Goal: Subscribe to service/newsletter

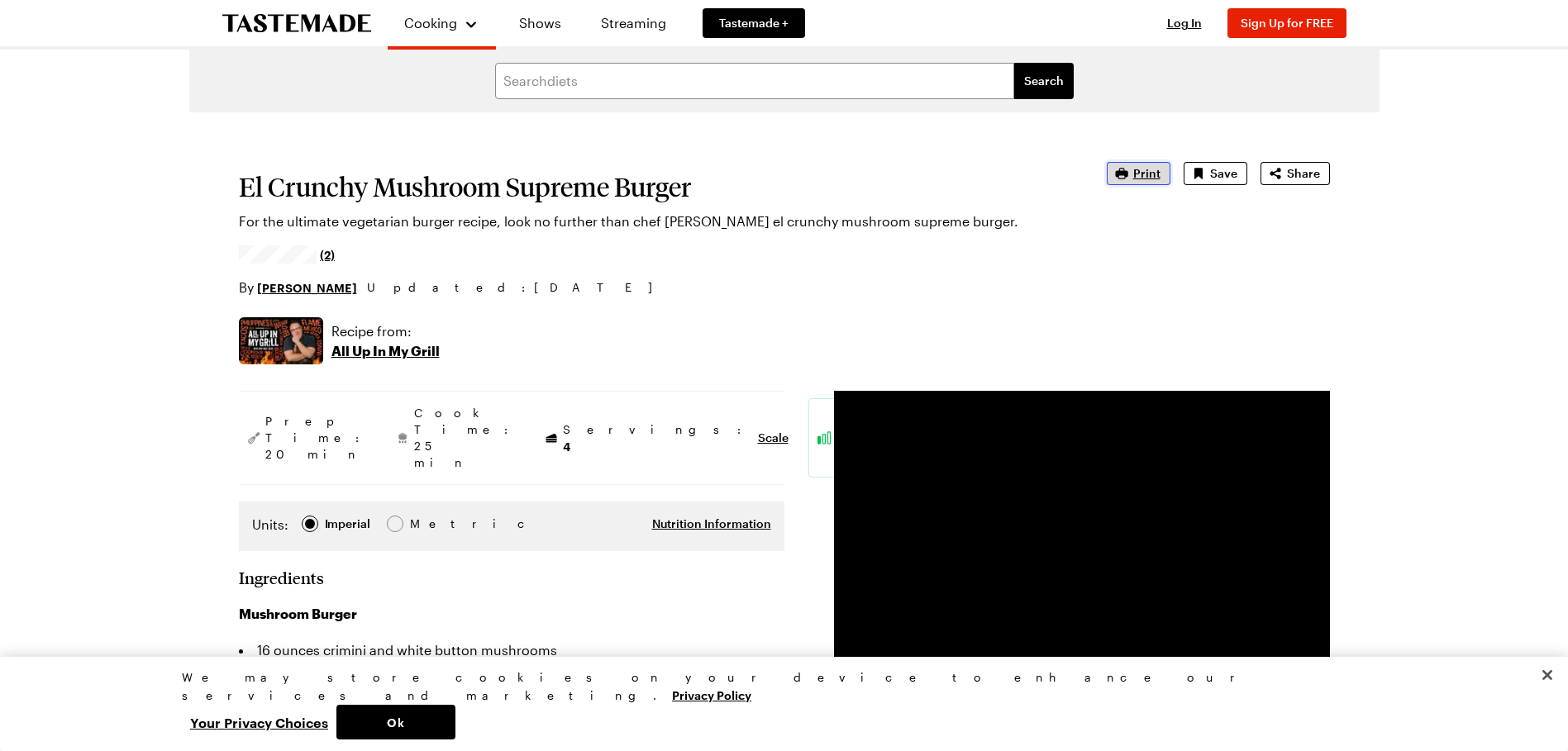
click at [1151, 174] on span "Print" at bounding box center [1147, 173] width 27 height 16
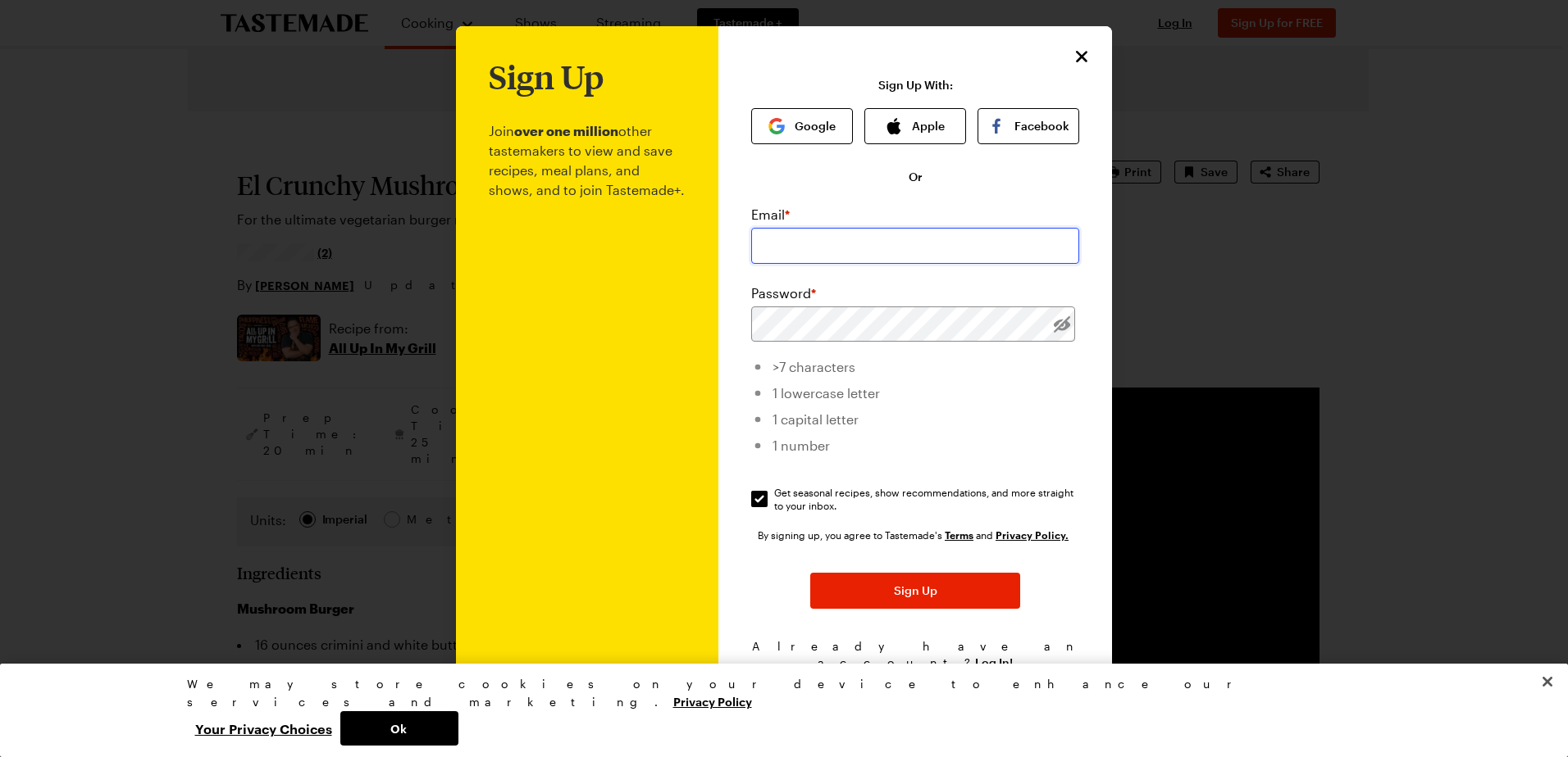
click at [874, 244] on input "email" at bounding box center [914, 246] width 328 height 36
type input "llosac@yahoo.com"
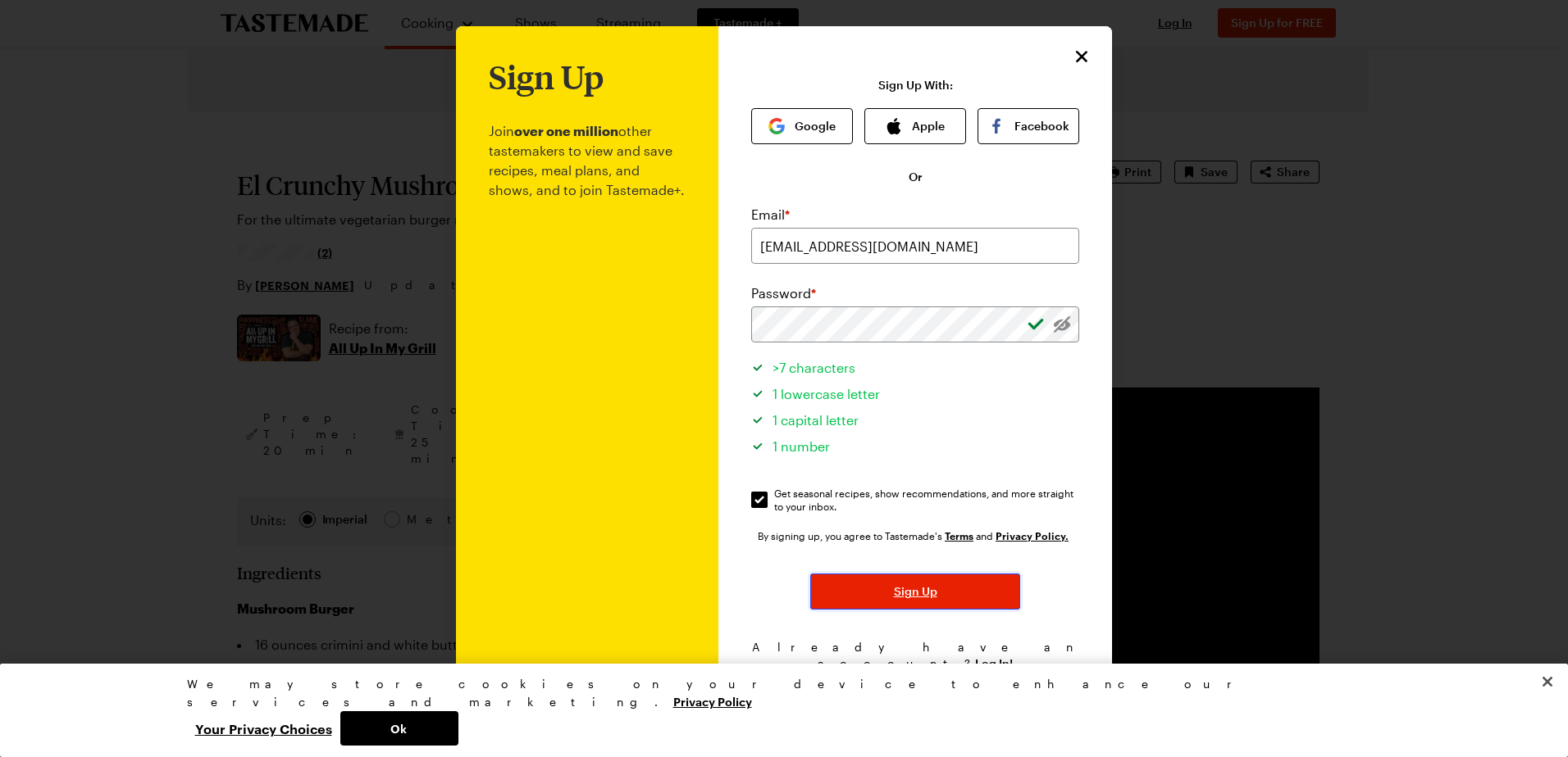
click at [942, 576] on button "Sign Up" at bounding box center [914, 592] width 210 height 36
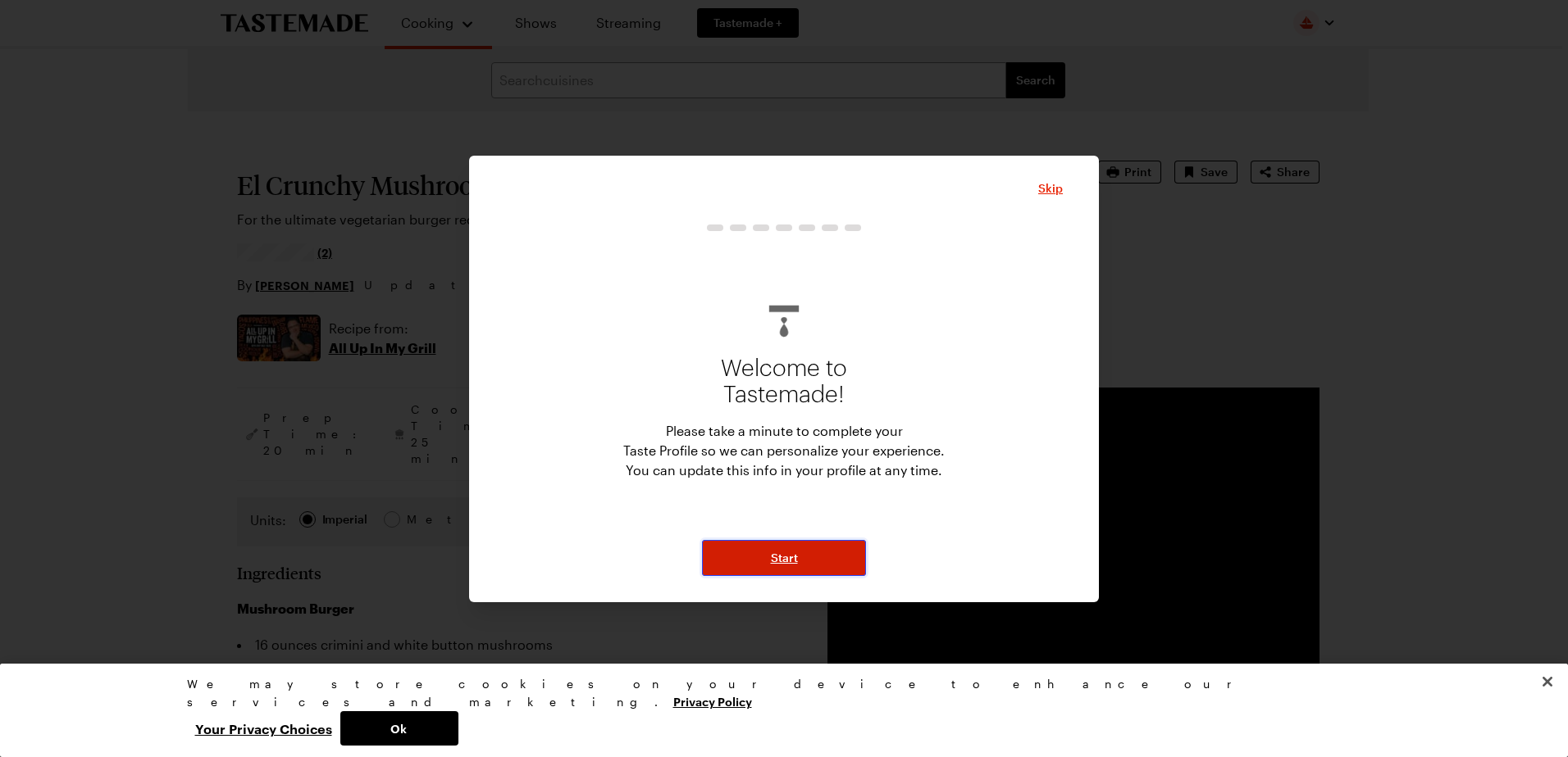
click at [782, 558] on span "Start" at bounding box center [784, 558] width 27 height 16
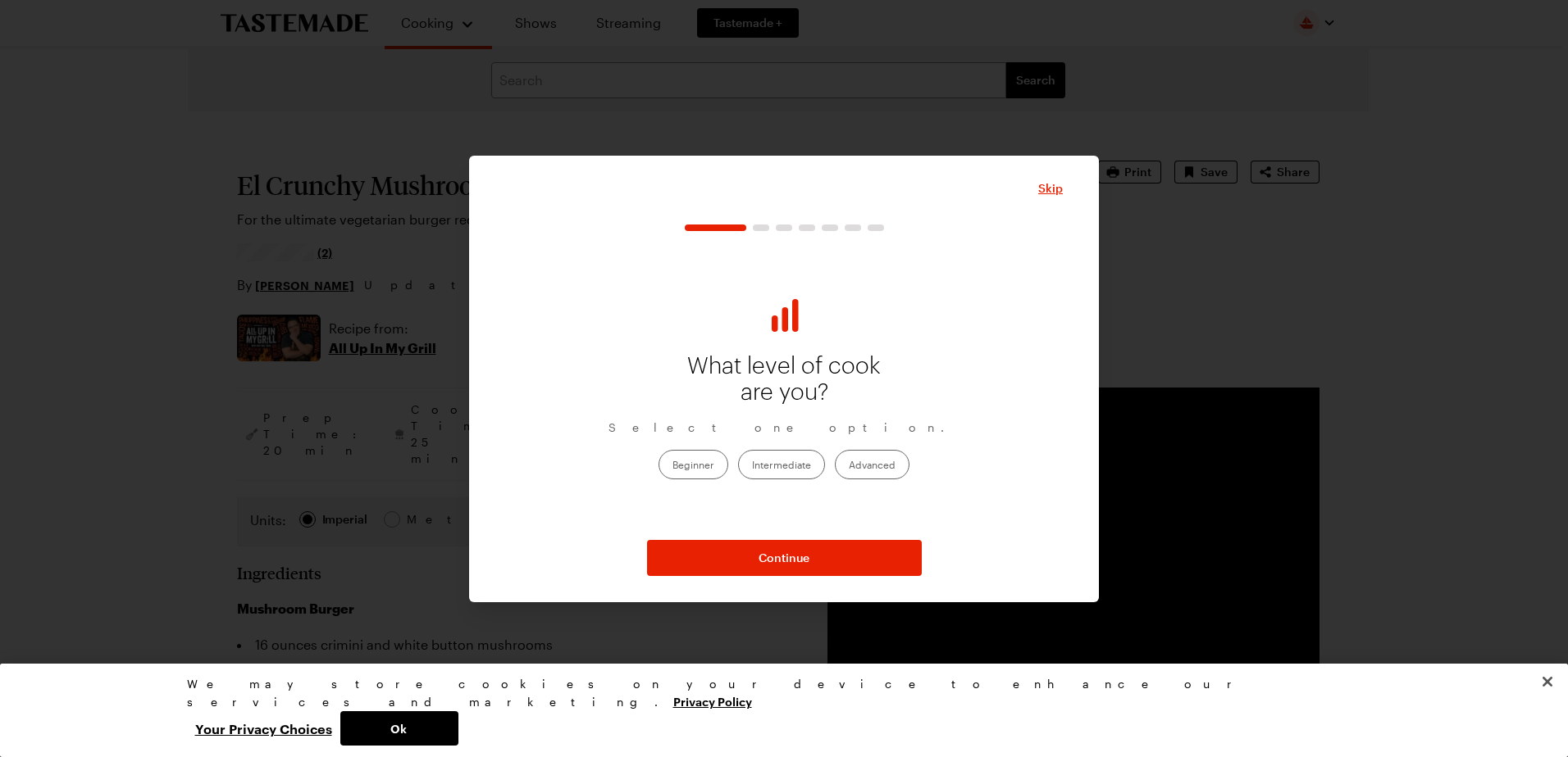
click at [873, 466] on label "Advanced" at bounding box center [872, 464] width 75 height 29
click at [849, 466] on input "Advanced" at bounding box center [849, 466] width 0 height 0
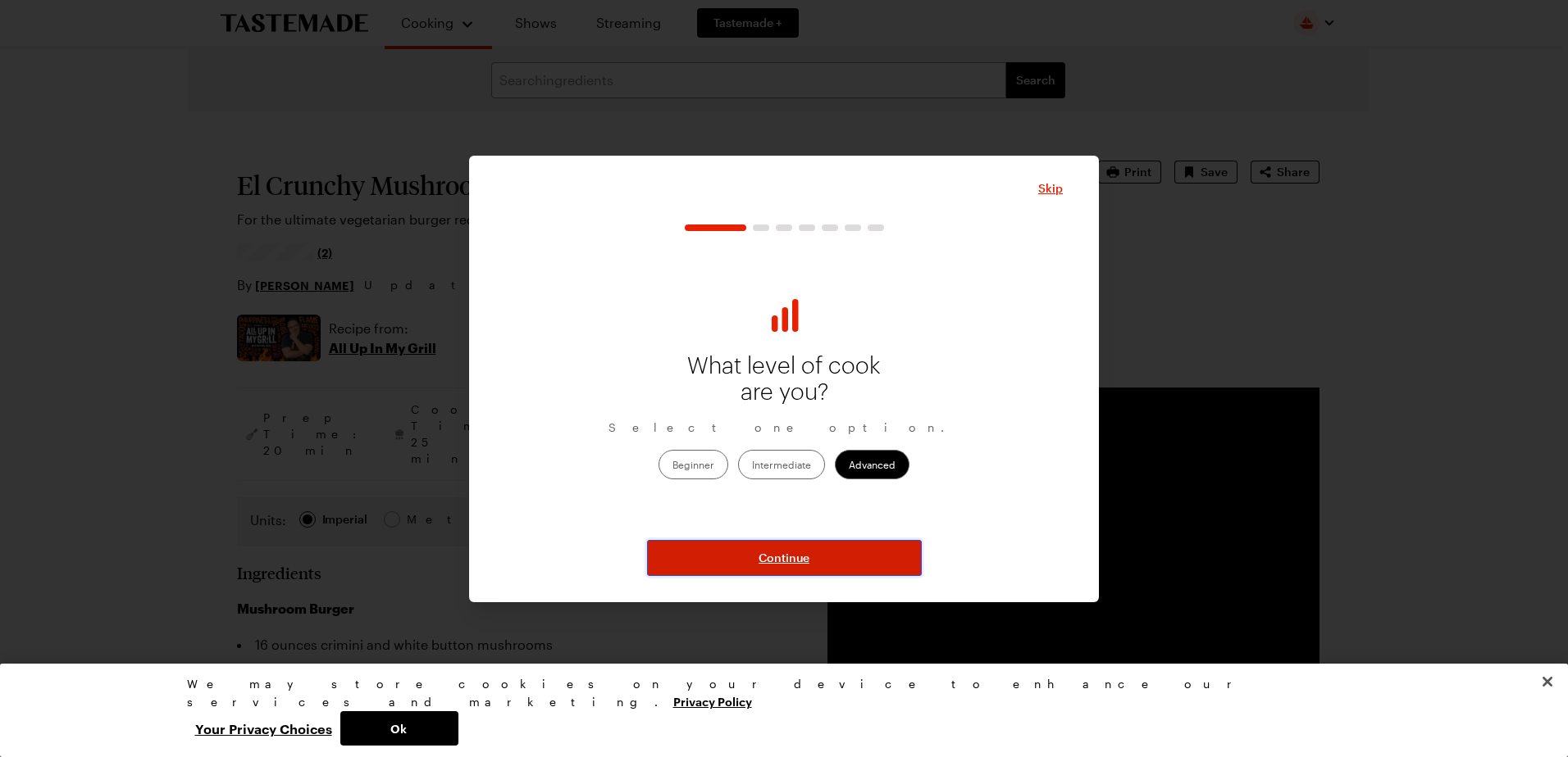
click at [791, 550] on span "Continue" at bounding box center [784, 558] width 51 height 16
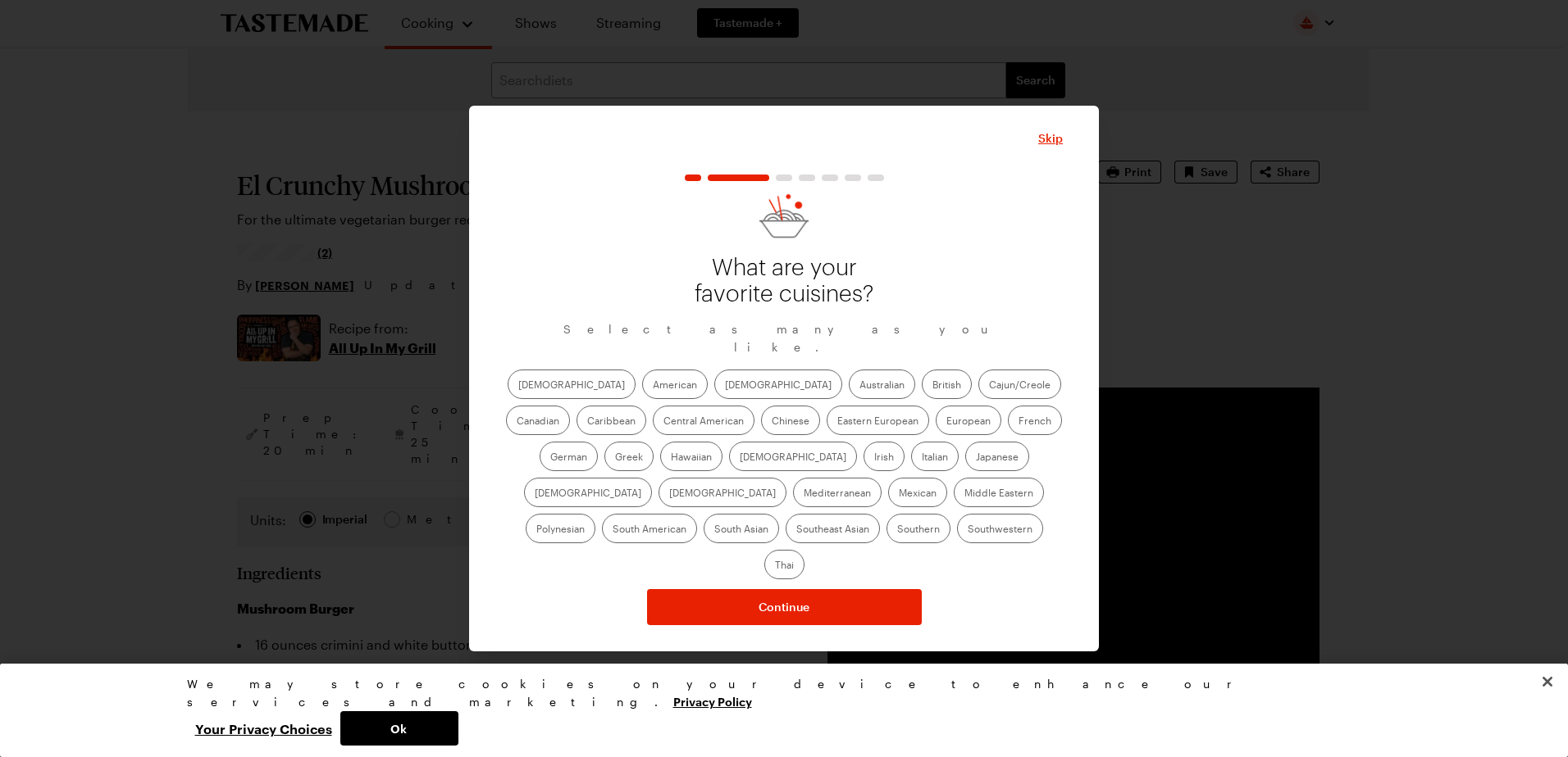
click at [697, 514] on label "South American" at bounding box center [649, 529] width 95 height 29
click at [613, 531] on American "South American" at bounding box center [613, 531] width 0 height 0
click at [882, 478] on label "Mediterranean" at bounding box center [836, 493] width 88 height 29
click at [804, 494] on input "Mediterranean" at bounding box center [804, 494] width 0 height 0
click at [911, 460] on label "Italian" at bounding box center [934, 456] width 47 height 29
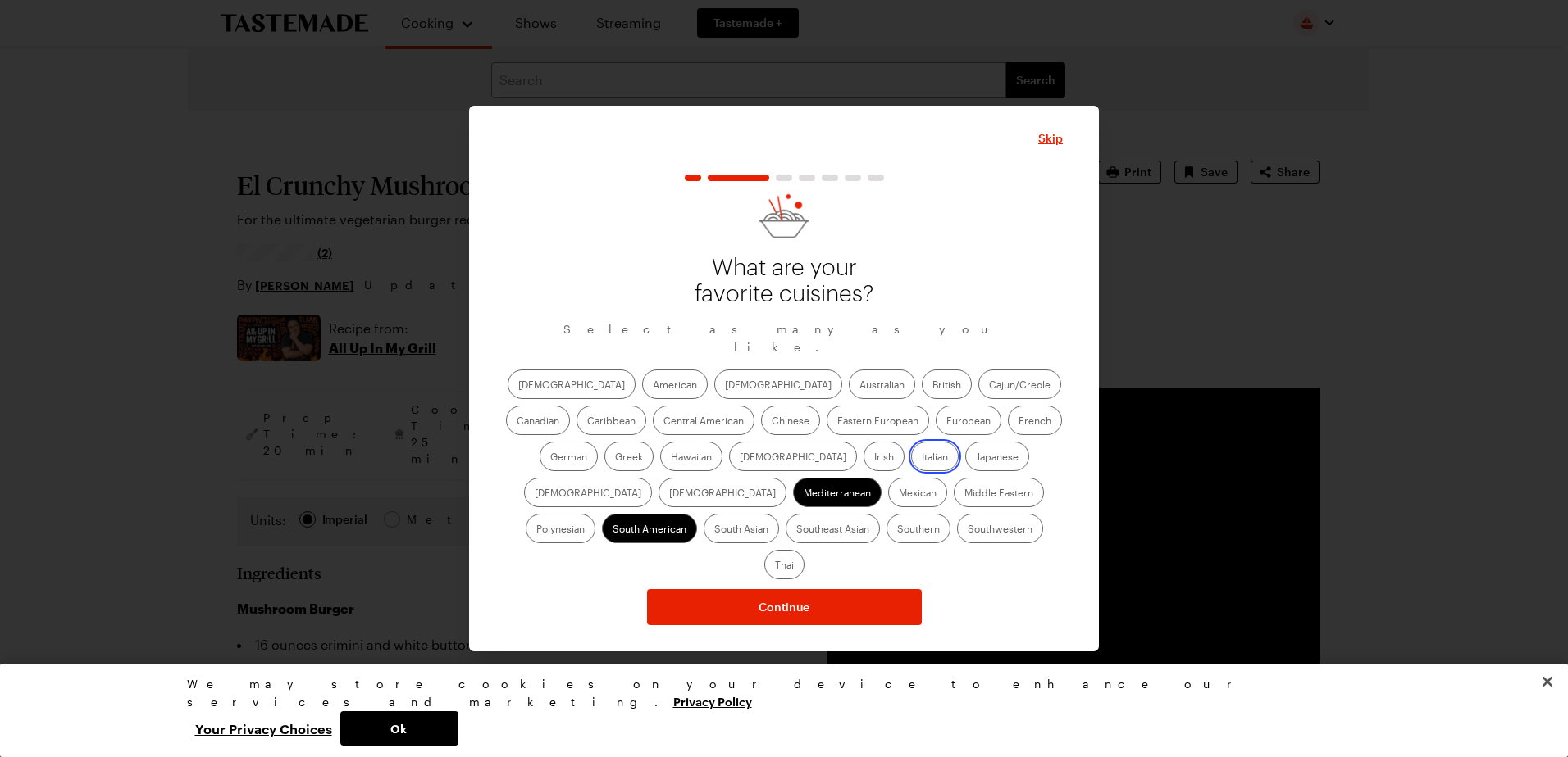
click at [922, 458] on input "Italian" at bounding box center [922, 458] width 0 height 0
click at [954, 497] on label "Middle Eastern" at bounding box center [998, 493] width 90 height 29
click at [964, 494] on Eastern "Middle Eastern" at bounding box center [964, 494] width 0 height 0
click at [642, 389] on label "American" at bounding box center [674, 384] width 65 height 29
click at [653, 386] on input "American" at bounding box center [653, 386] width 0 height 0
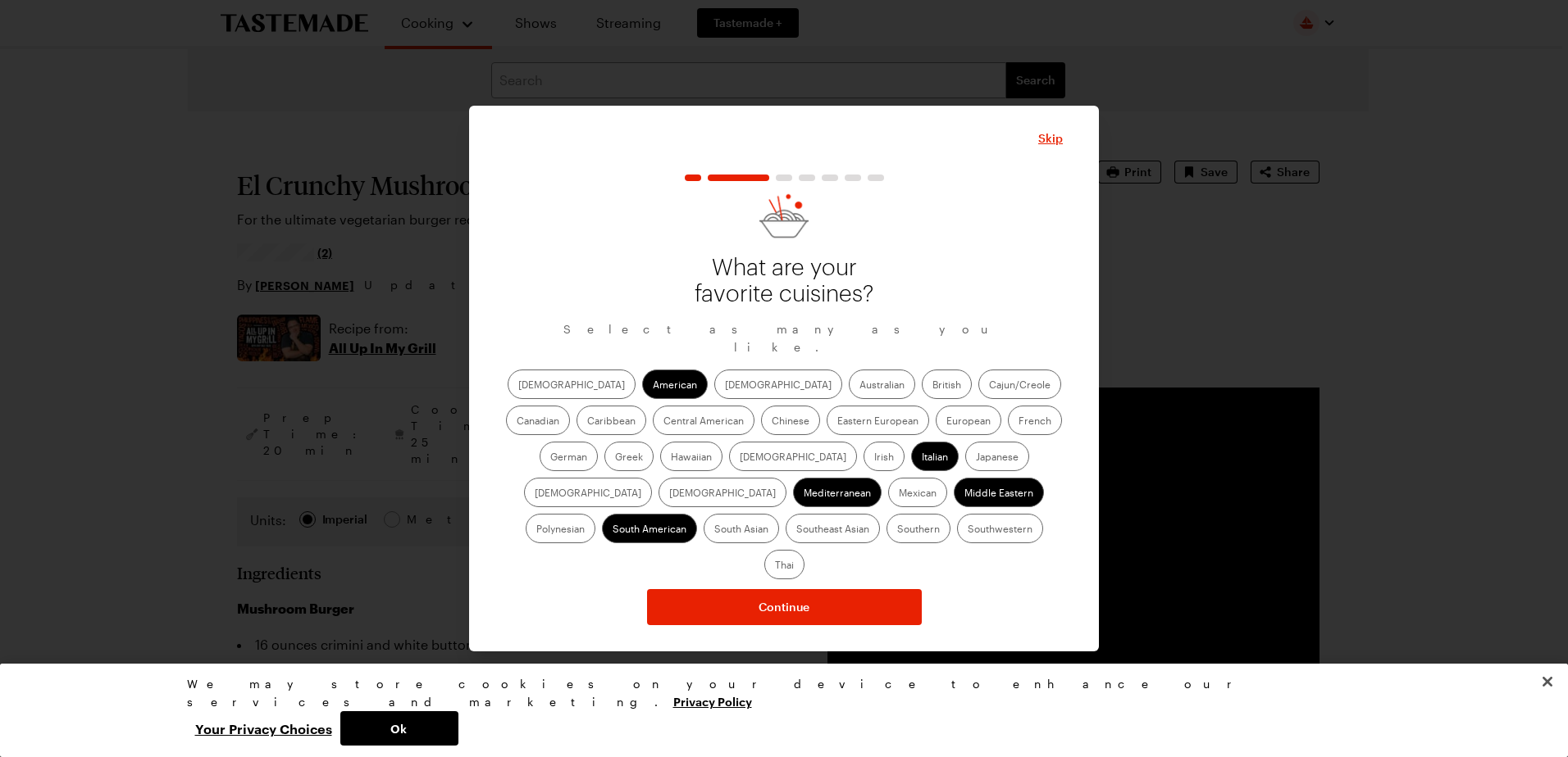
click at [888, 503] on label "Mexican" at bounding box center [917, 493] width 59 height 29
click at [899, 494] on input "Mexican" at bounding box center [899, 494] width 0 height 0
click at [654, 442] on label "Greek" at bounding box center [629, 456] width 49 height 29
click at [614, 458] on input "Greek" at bounding box center [614, 458] width 0 height 0
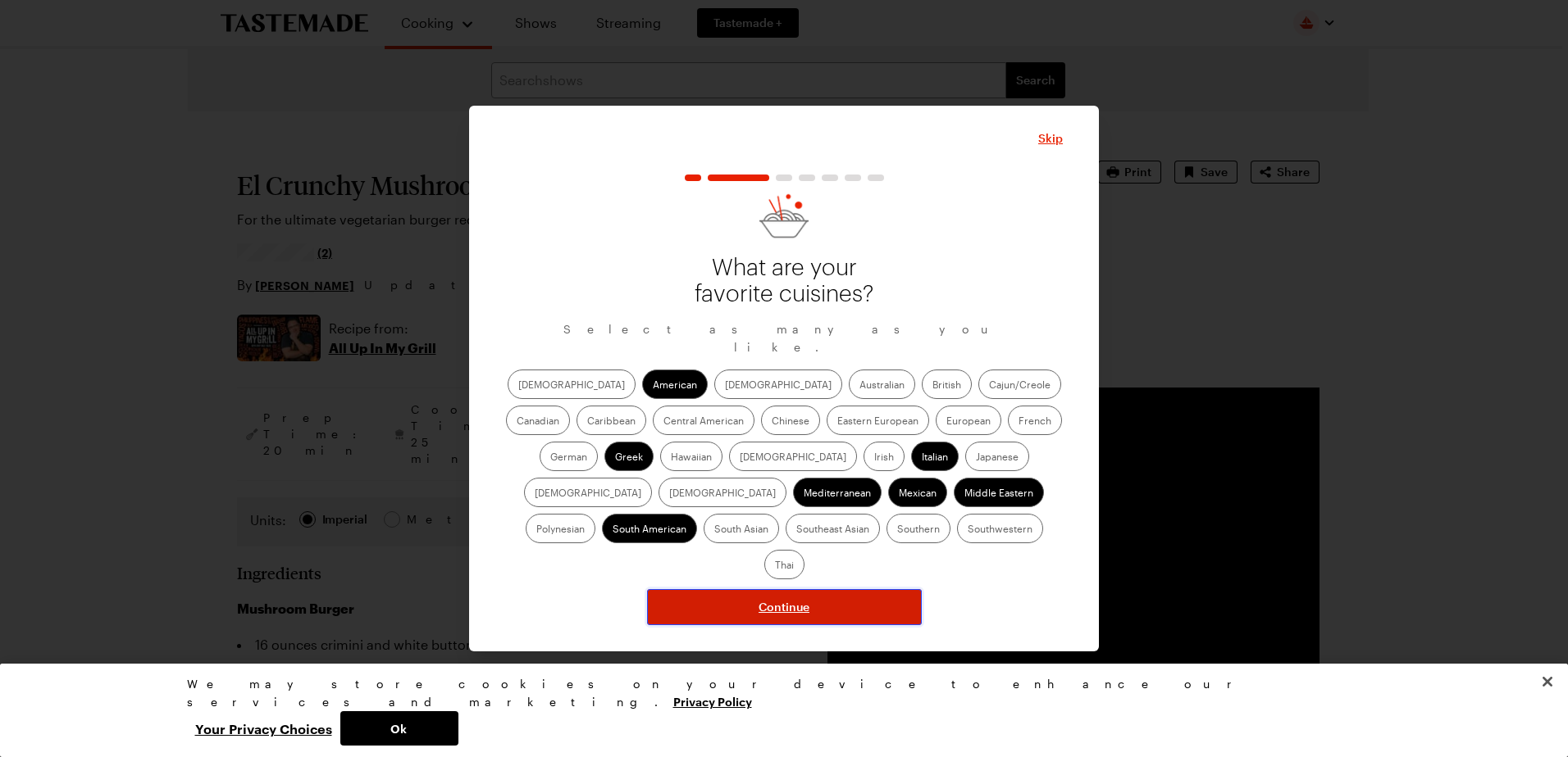
click at [783, 599] on span "Continue" at bounding box center [784, 607] width 51 height 16
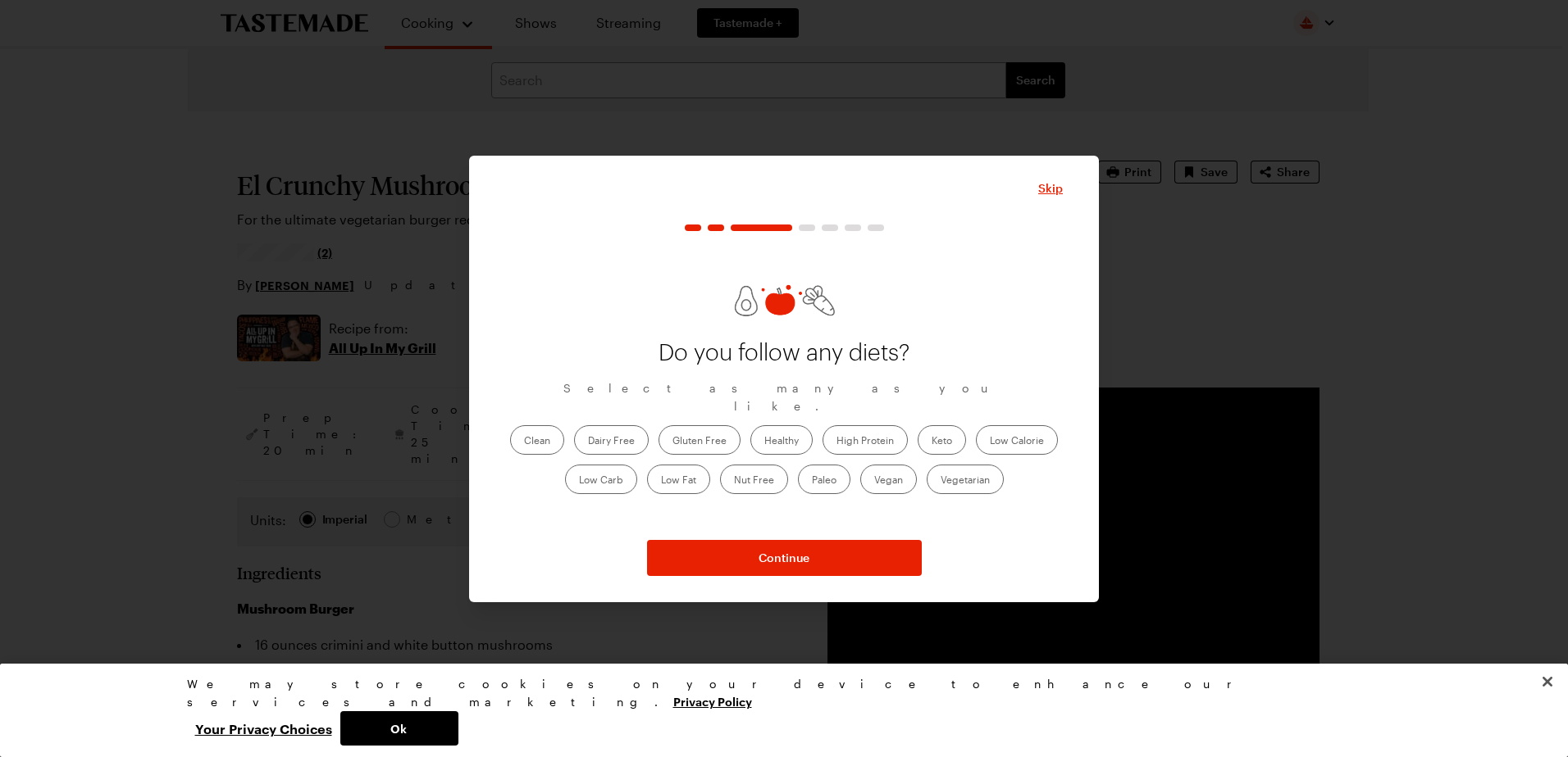
click at [789, 425] on label "Healthy" at bounding box center [781, 440] width 63 height 29
click at [764, 442] on input "Healthy" at bounding box center [764, 442] width 0 height 0
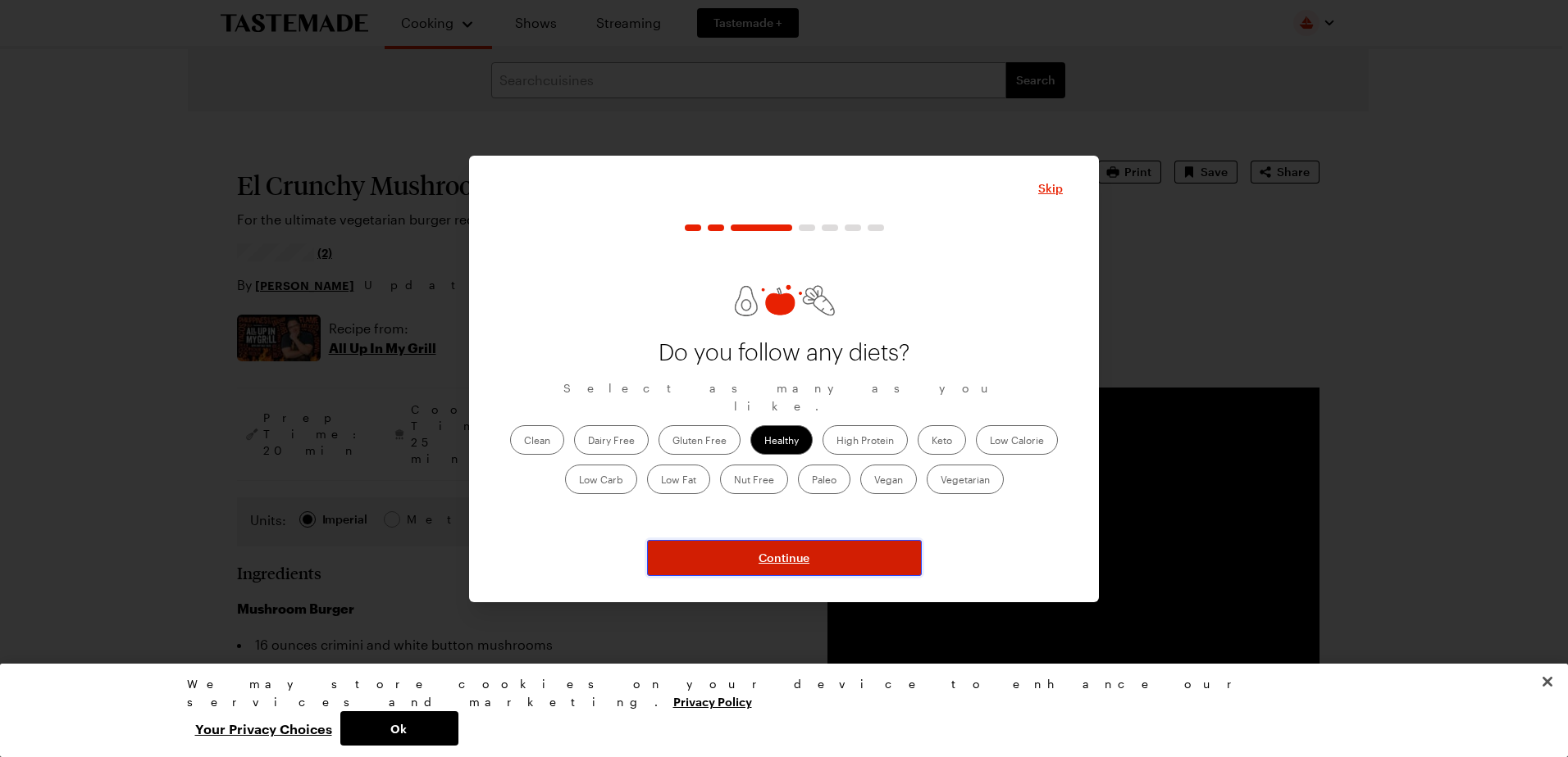
click at [757, 560] on button "Continue" at bounding box center [784, 558] width 275 height 36
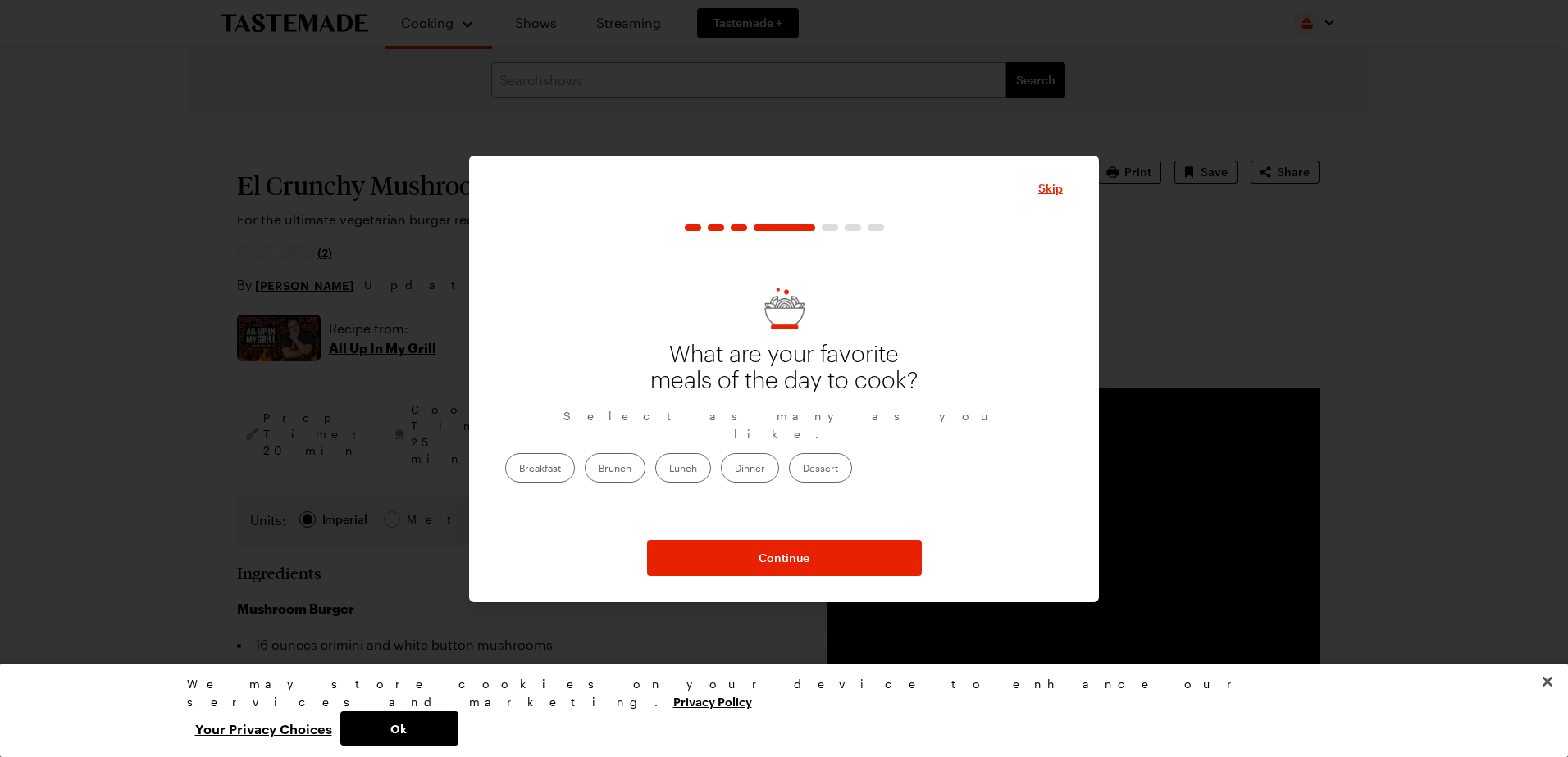
click at [852, 464] on label "Dessert" at bounding box center [820, 468] width 63 height 29
click at [803, 470] on input "Dessert" at bounding box center [803, 470] width 0 height 0
click at [779, 461] on label "Dinner" at bounding box center [750, 468] width 58 height 29
click at [734, 470] on input "Dinner" at bounding box center [734, 470] width 0 height 0
click at [711, 457] on label "Lunch" at bounding box center [683, 468] width 55 height 29
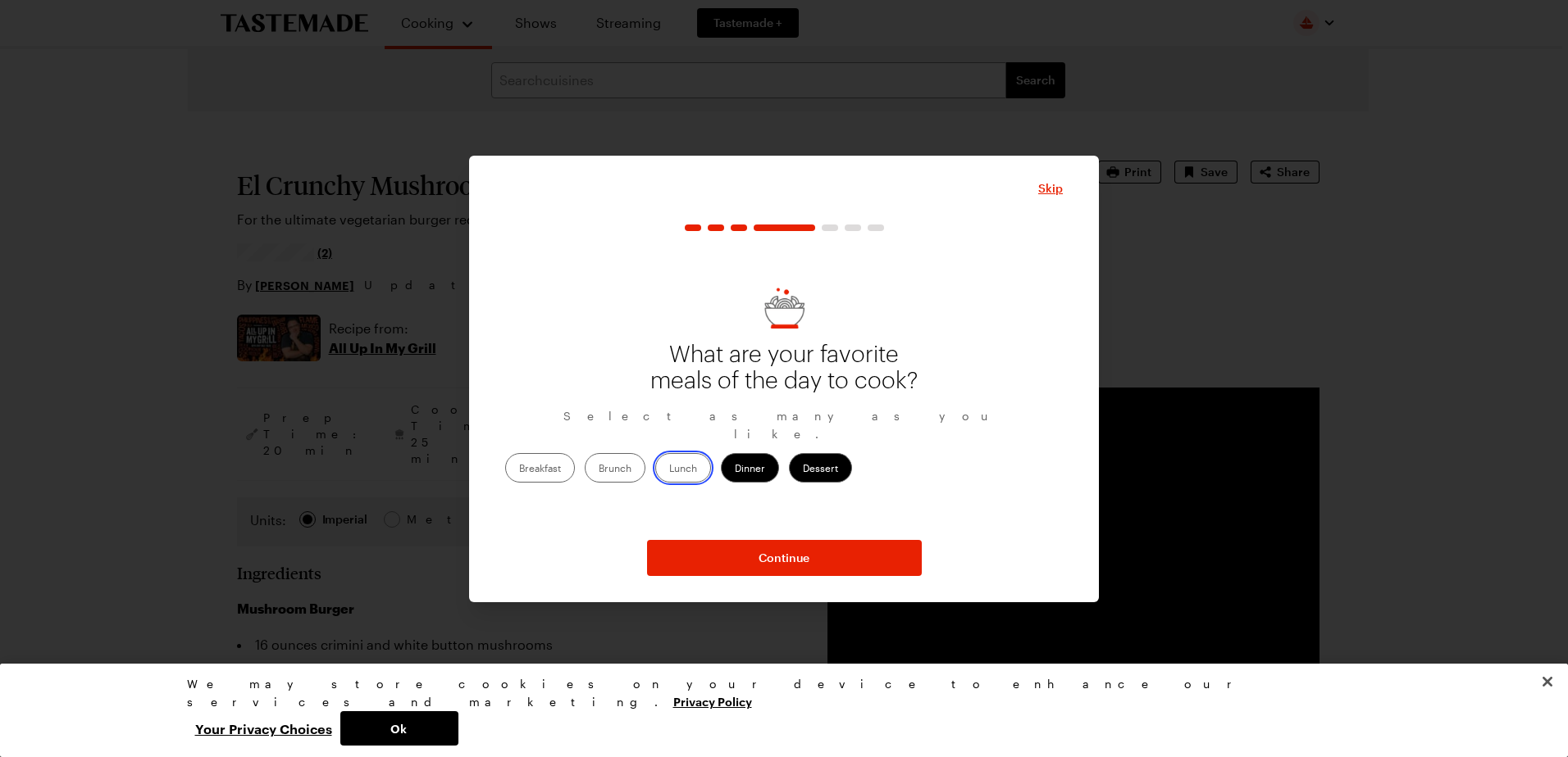
click at [669, 470] on input "Lunch" at bounding box center [669, 470] width 0 height 0
drag, startPoint x: 724, startPoint y: 463, endPoint x: 706, endPoint y: 463, distance: 18.0
click at [645, 463] on label "Brunch" at bounding box center [614, 468] width 61 height 29
click at [598, 470] on input "Brunch" at bounding box center [598, 470] width 0 height 0
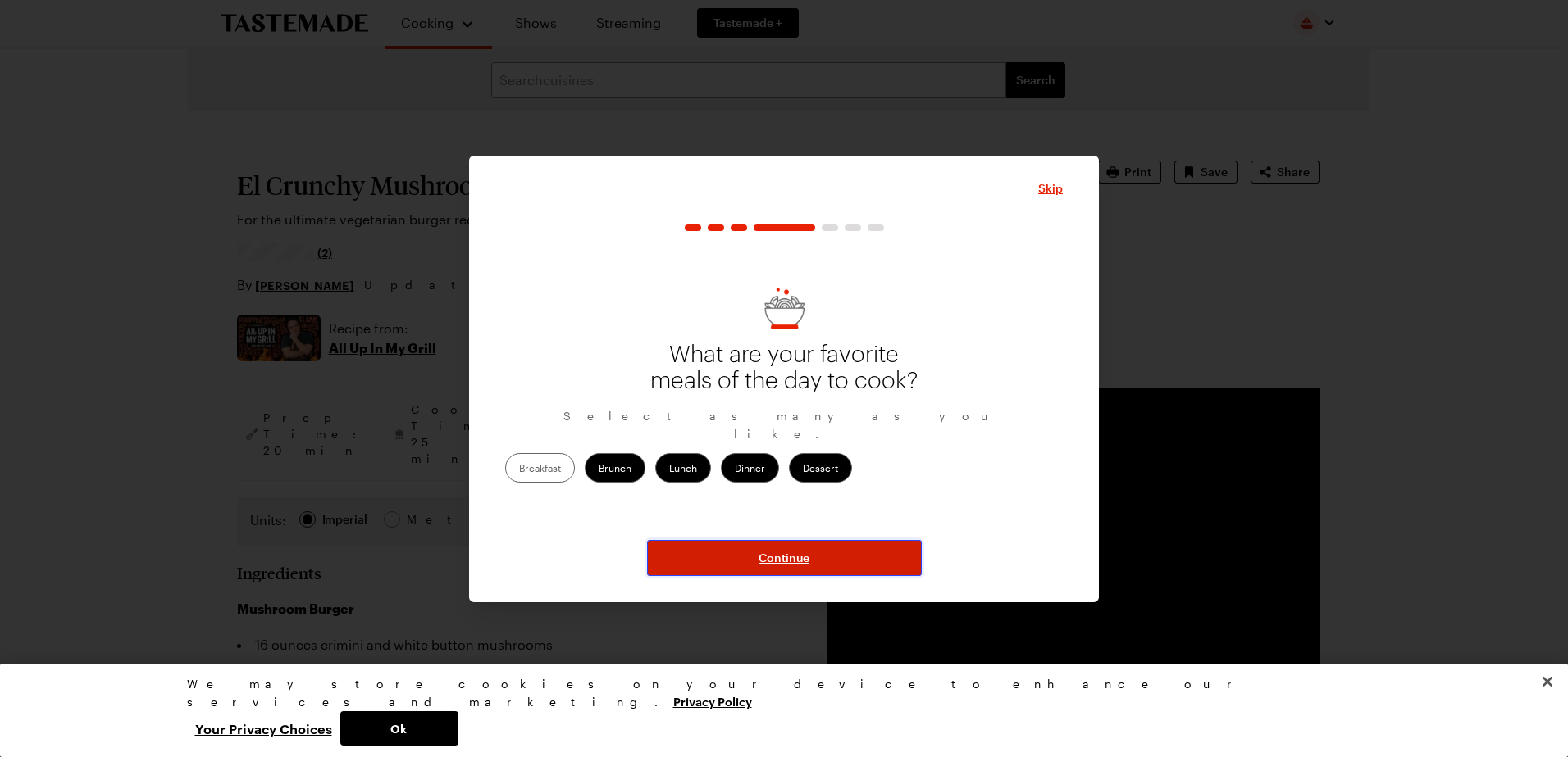
click at [749, 554] on button "Continue" at bounding box center [784, 558] width 275 height 36
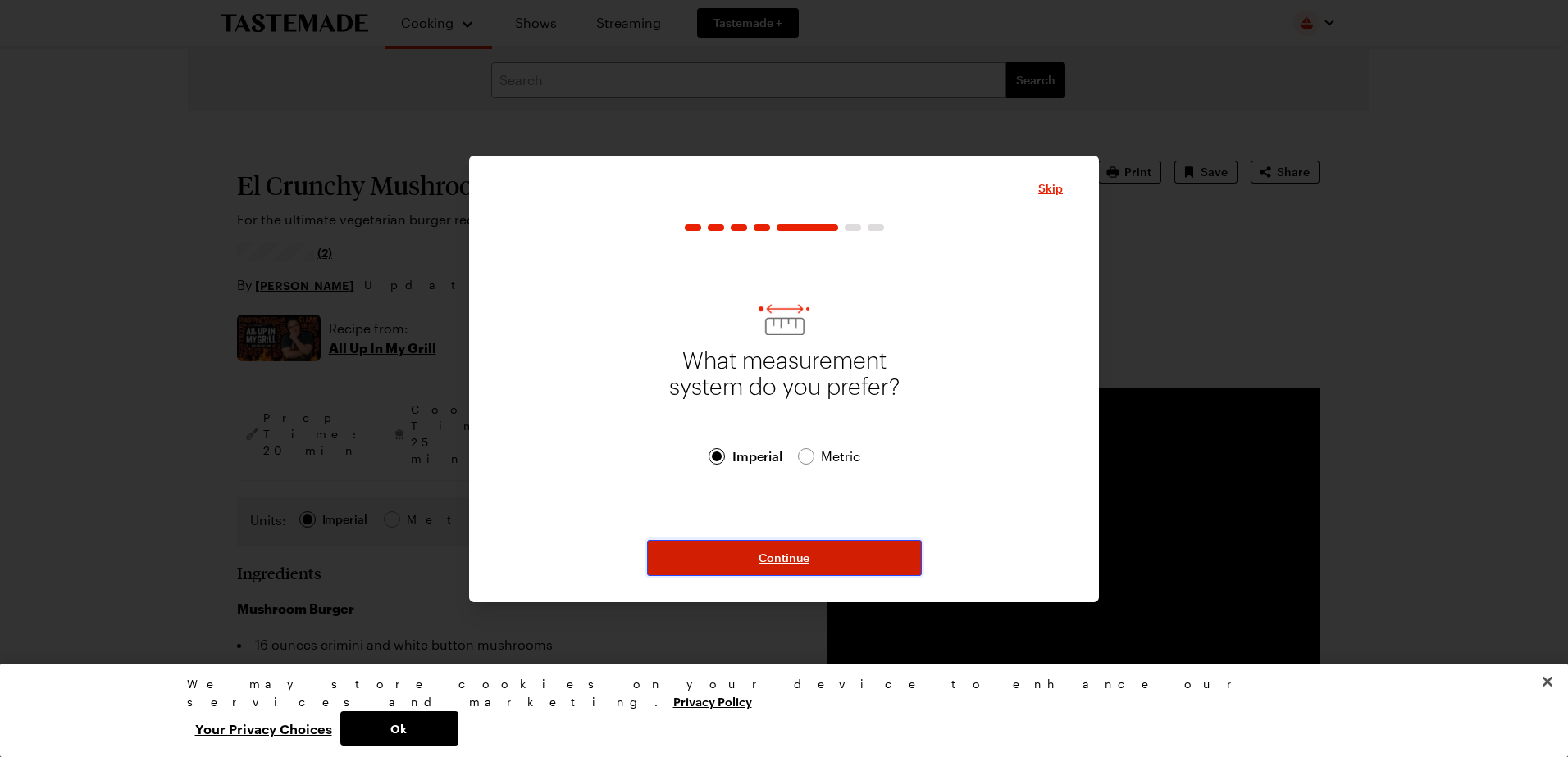
click at [782, 553] on span "Continue" at bounding box center [784, 558] width 51 height 16
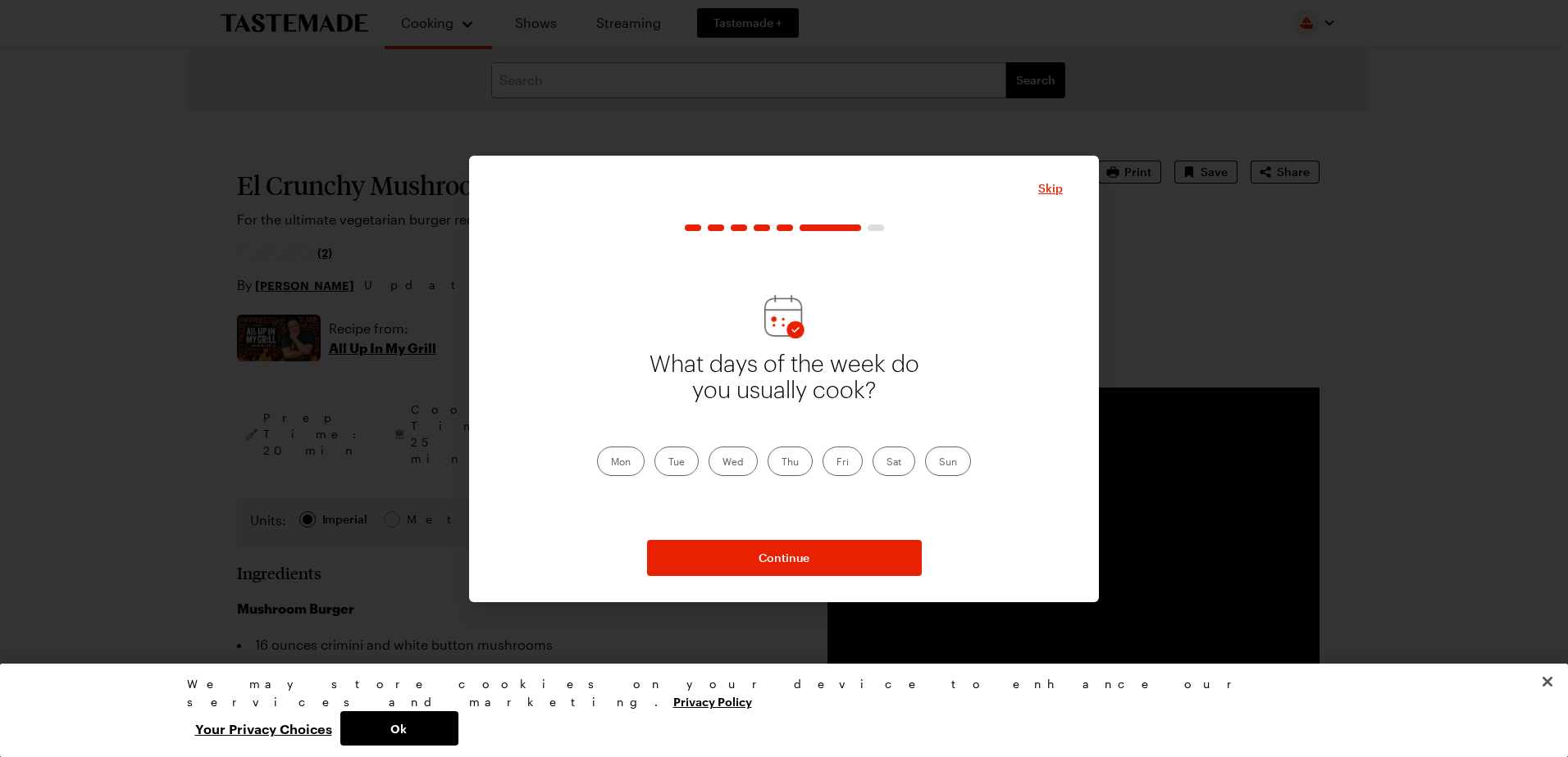
drag, startPoint x: 605, startPoint y: 467, endPoint x: 616, endPoint y: 460, distance: 13.0
click at [605, 465] on label "Mon" at bounding box center [621, 462] width 47 height 29
click at [611, 463] on input "Mon" at bounding box center [611, 463] width 0 height 0
click at [687, 459] on label "Tue" at bounding box center [676, 462] width 45 height 29
click at [668, 463] on input "Tue" at bounding box center [668, 463] width 0 height 0
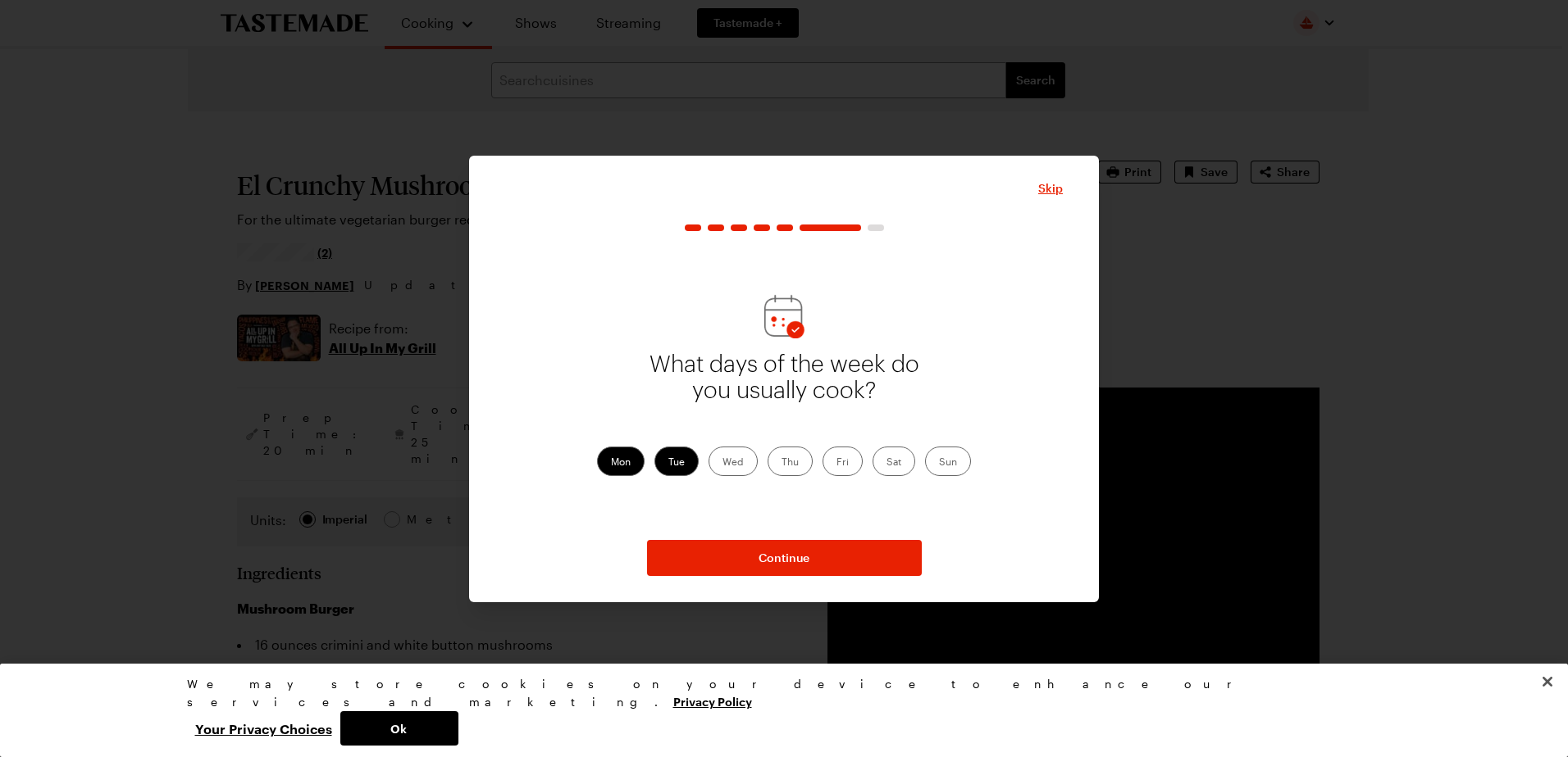
click at [725, 455] on label "Wed" at bounding box center [733, 462] width 49 height 29
click at [723, 463] on input "Wed" at bounding box center [723, 463] width 0 height 0
drag, startPoint x: 781, startPoint y: 455, endPoint x: 819, endPoint y: 457, distance: 38.1
click at [782, 455] on label "Thu" at bounding box center [790, 462] width 45 height 29
click at [782, 463] on input "Thu" at bounding box center [782, 463] width 0 height 0
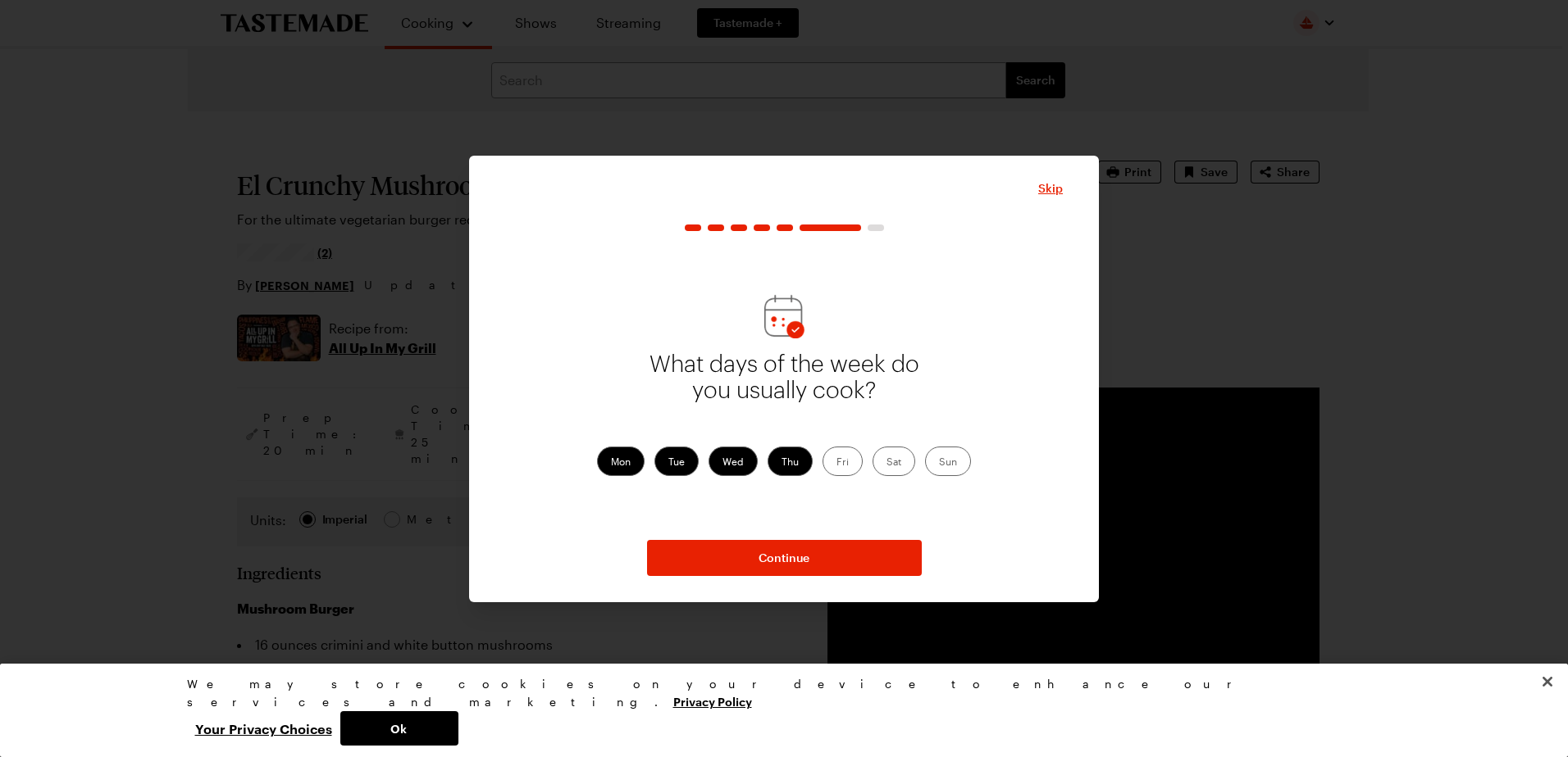
click at [848, 464] on label "Fri" at bounding box center [843, 462] width 40 height 29
click at [836, 463] on input "Fri" at bounding box center [836, 463] width 0 height 0
click at [893, 464] on label "Sat" at bounding box center [894, 462] width 43 height 29
click at [886, 463] on input "Sat" at bounding box center [886, 463] width 0 height 0
click at [966, 469] on label "Sun" at bounding box center [947, 462] width 46 height 29
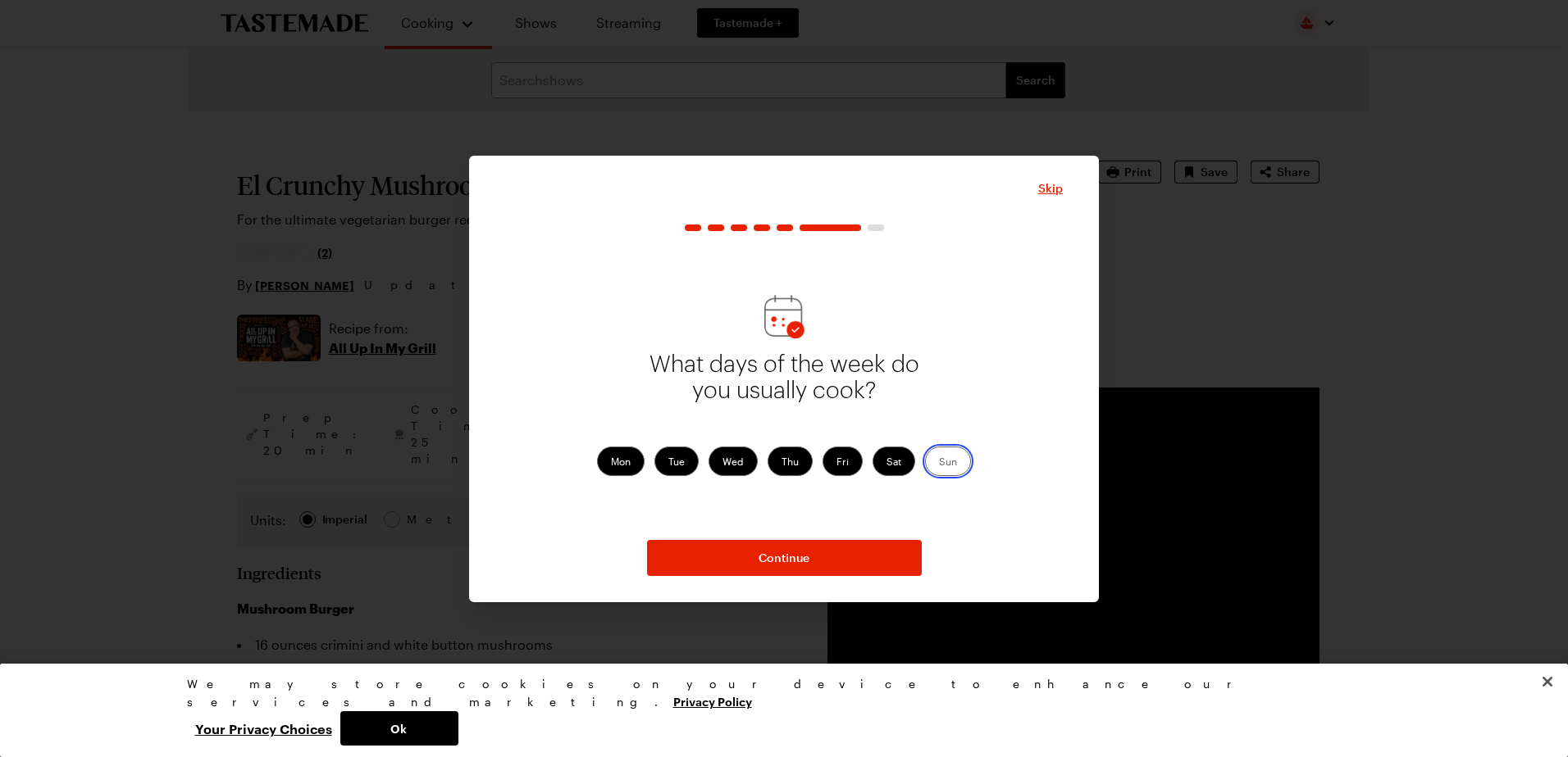
click at [939, 463] on input "Sun" at bounding box center [939, 463] width 0 height 0
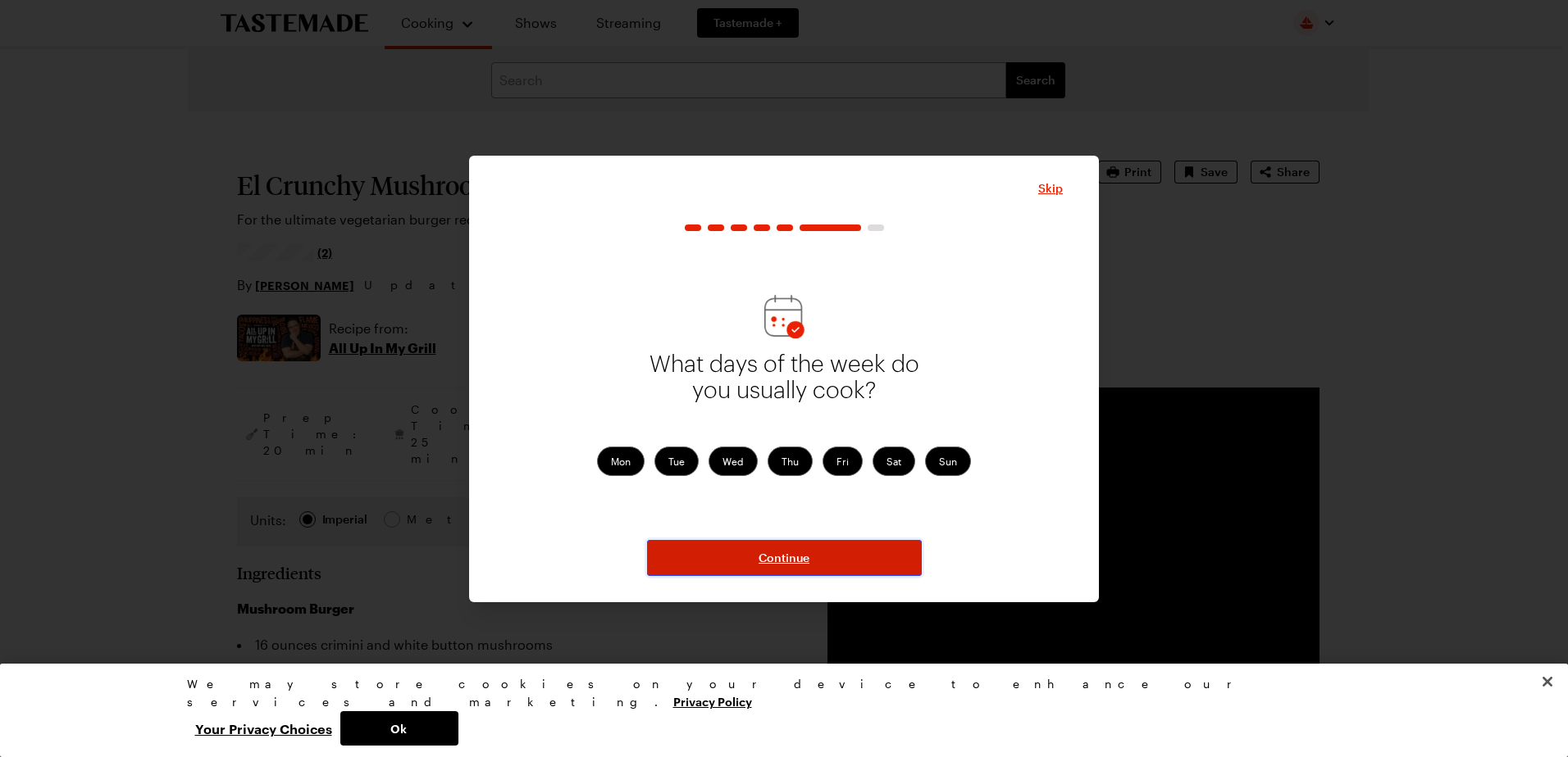
click at [832, 555] on button "Continue" at bounding box center [784, 558] width 275 height 36
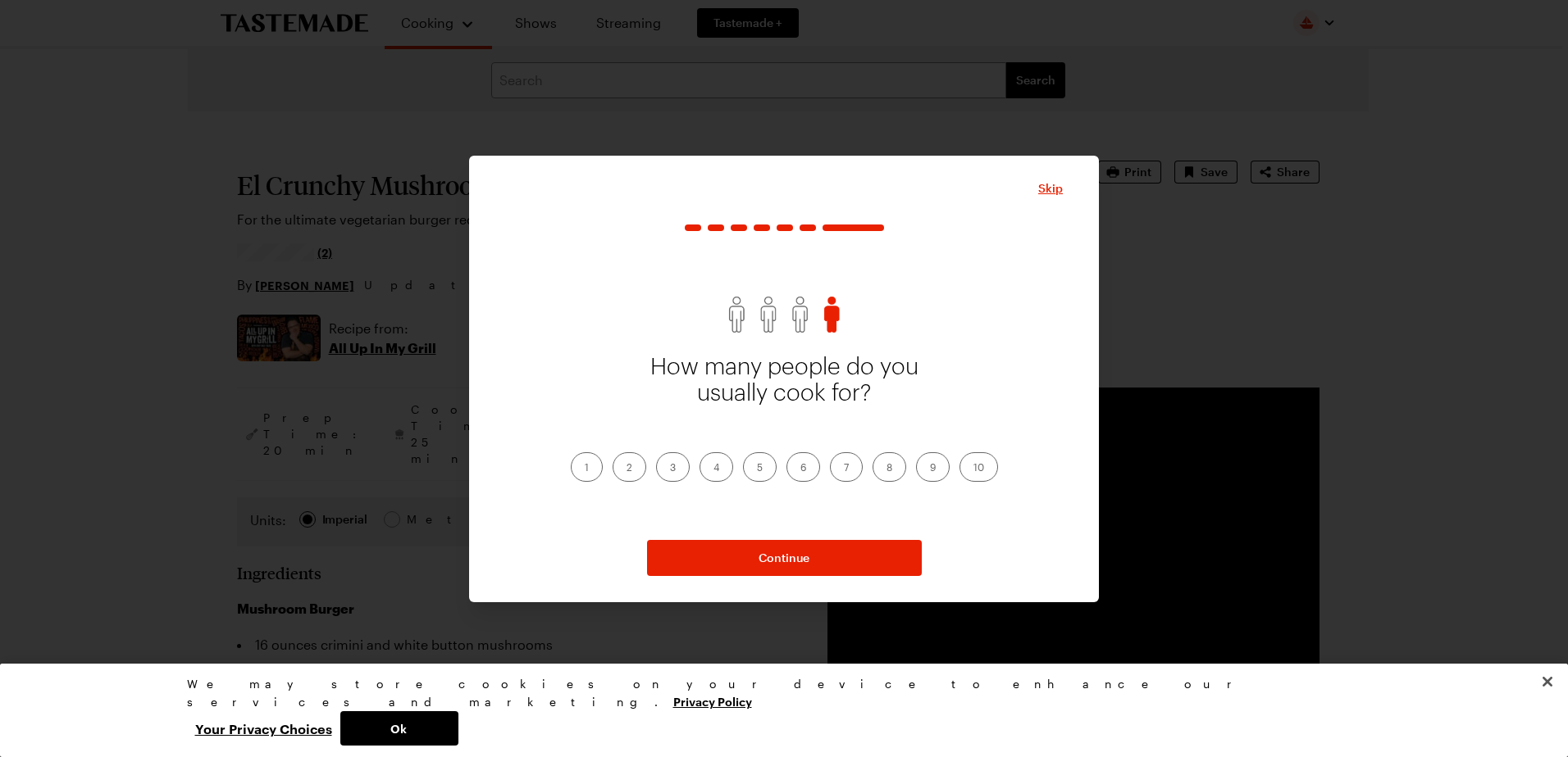
click at [758, 470] on label "5" at bounding box center [759, 467] width 34 height 29
click at [757, 469] on input "5" at bounding box center [757, 469] width 0 height 0
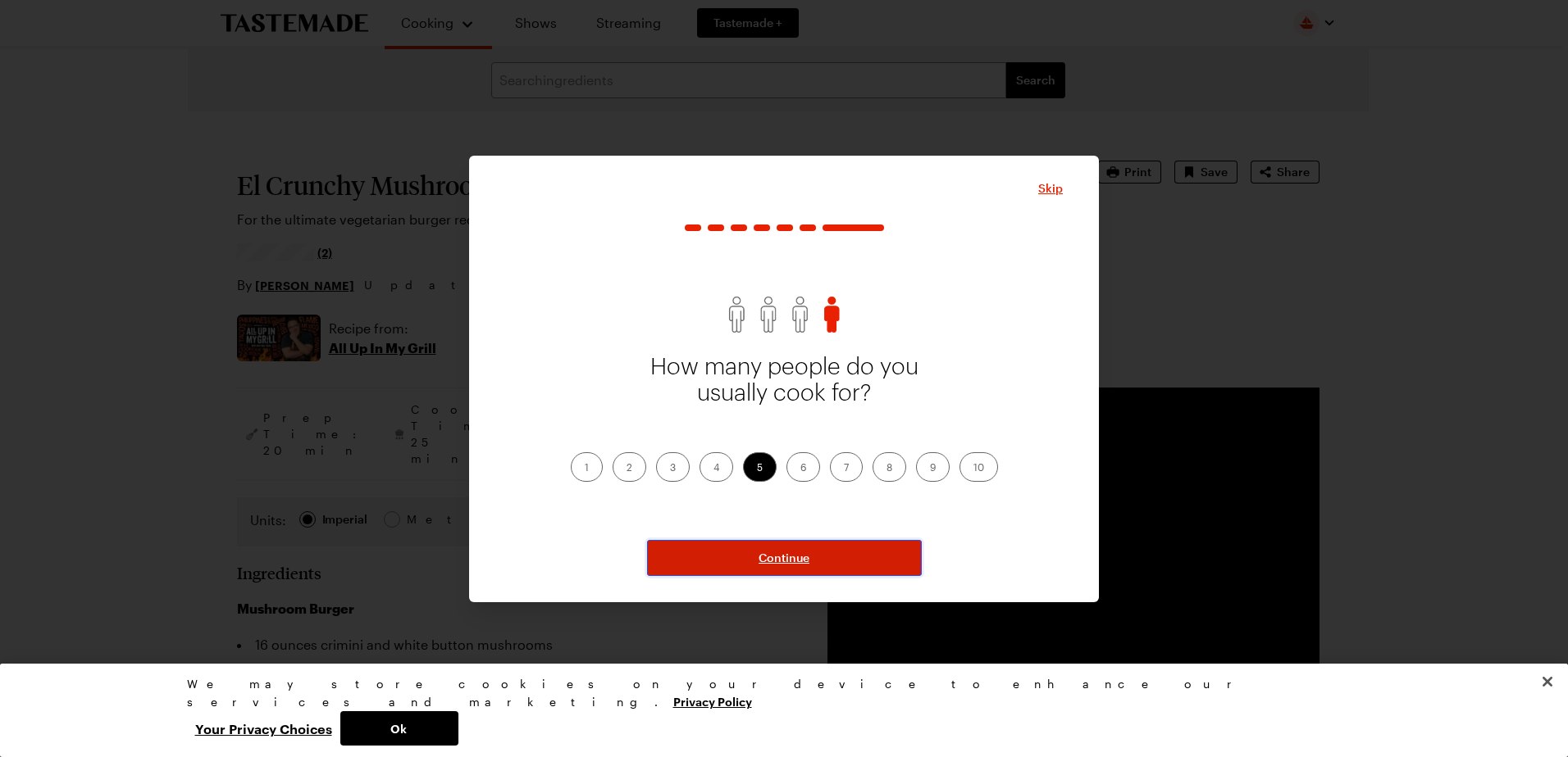
click at [750, 553] on button "Continue" at bounding box center [784, 558] width 275 height 36
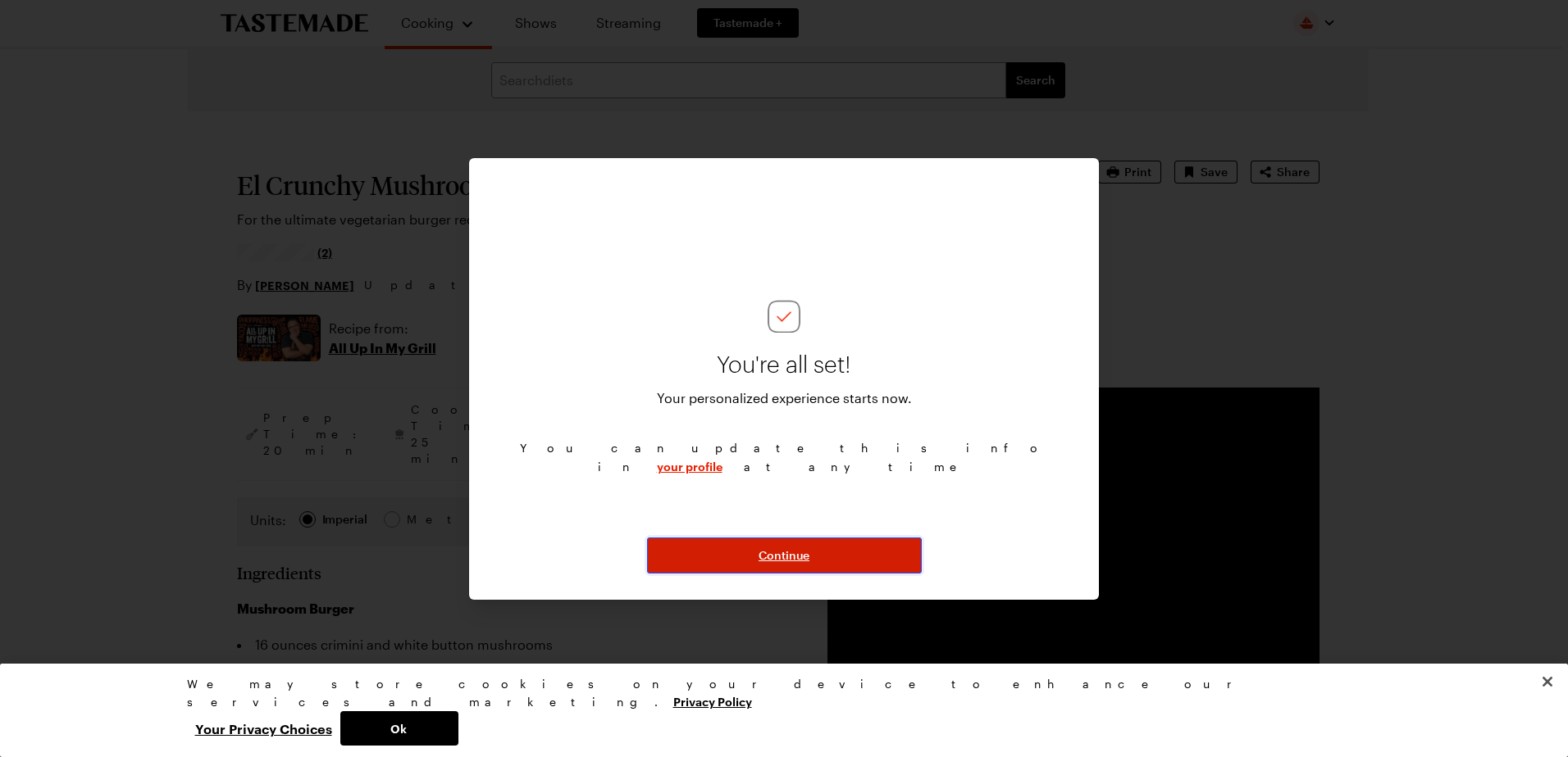
click at [750, 553] on button "Continue" at bounding box center [784, 556] width 275 height 36
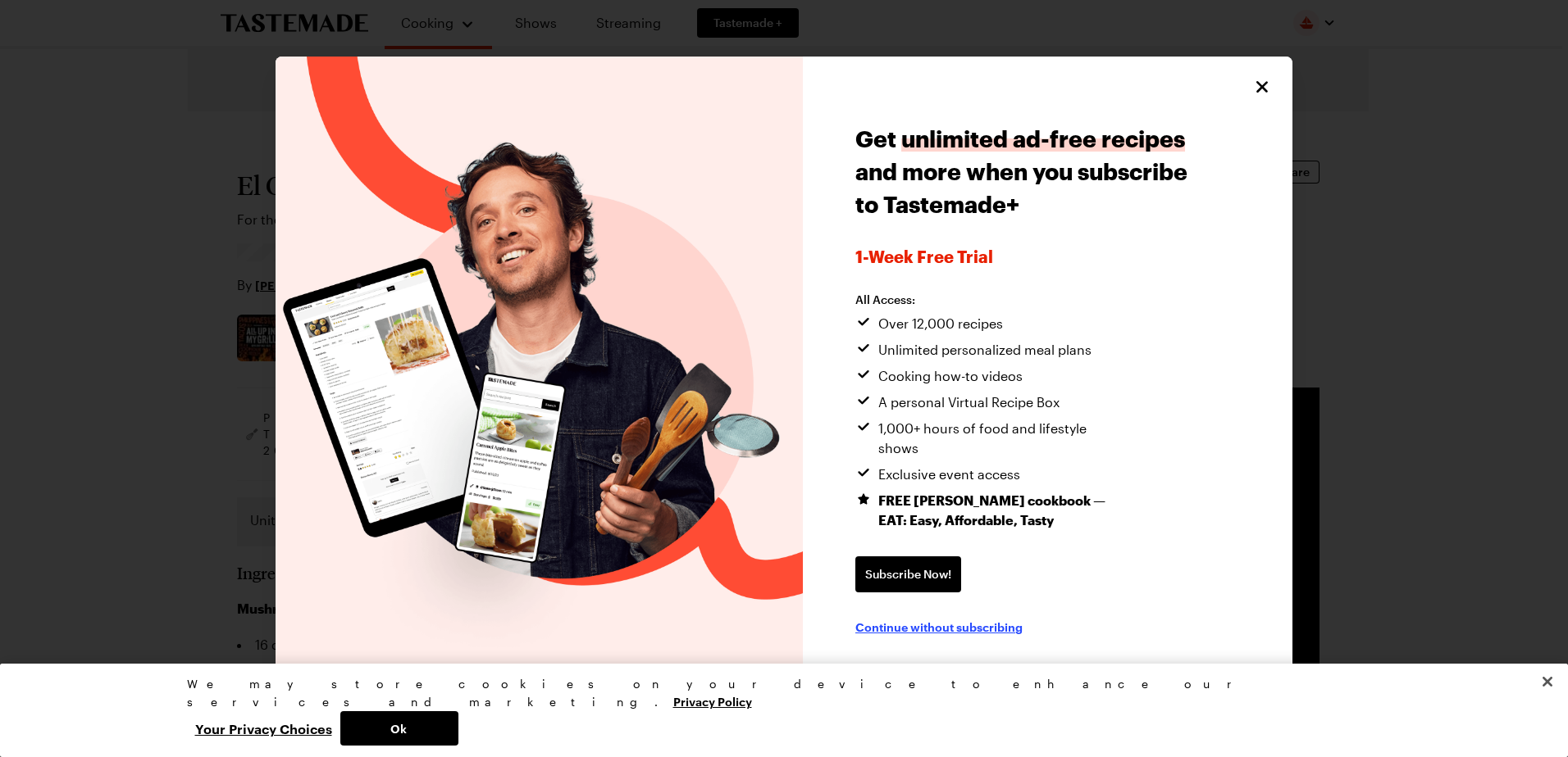
click at [924, 622] on span "Continue without subscribing" at bounding box center [939, 627] width 167 height 16
type textarea "x"
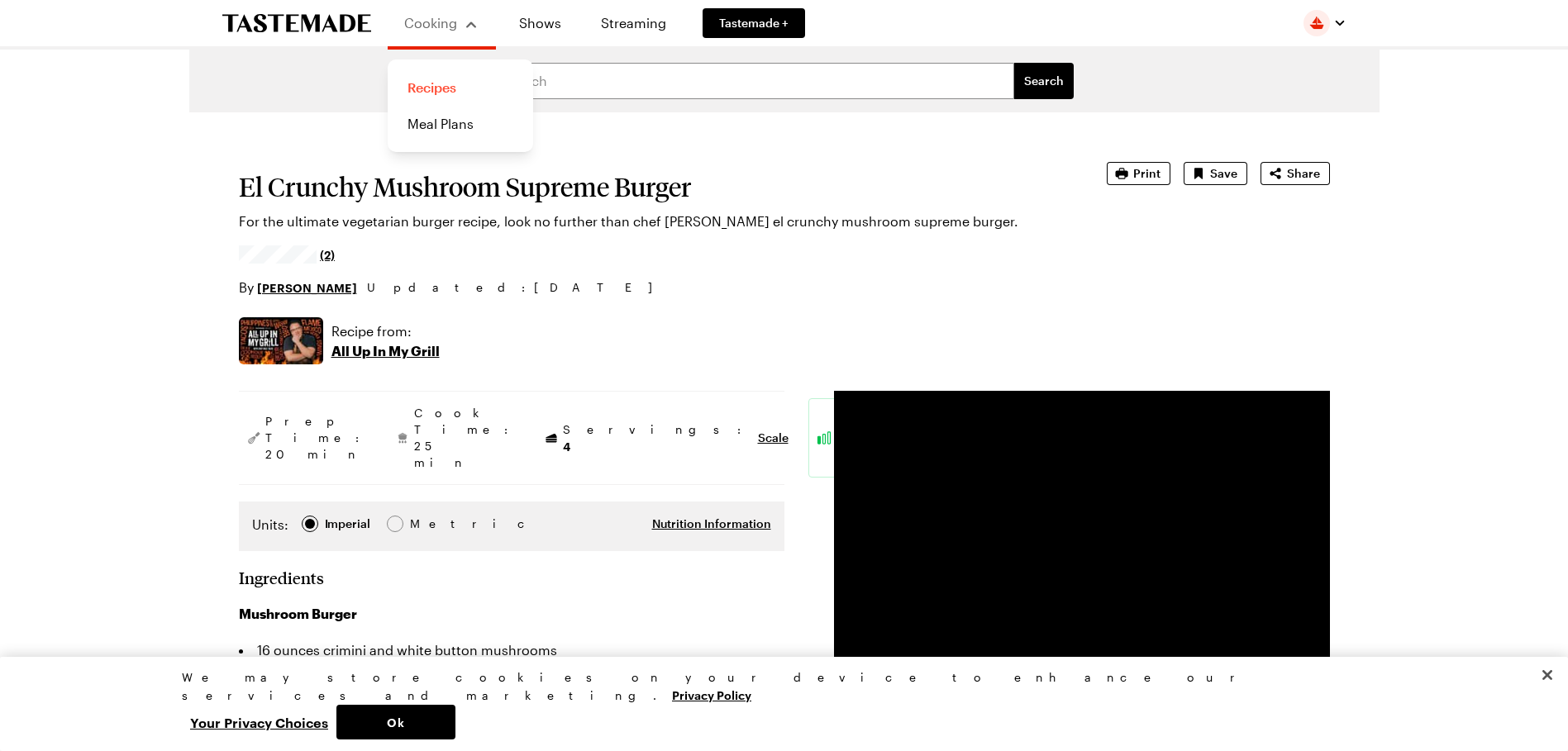
click at [448, 82] on link "Recipes" at bounding box center [460, 88] width 126 height 37
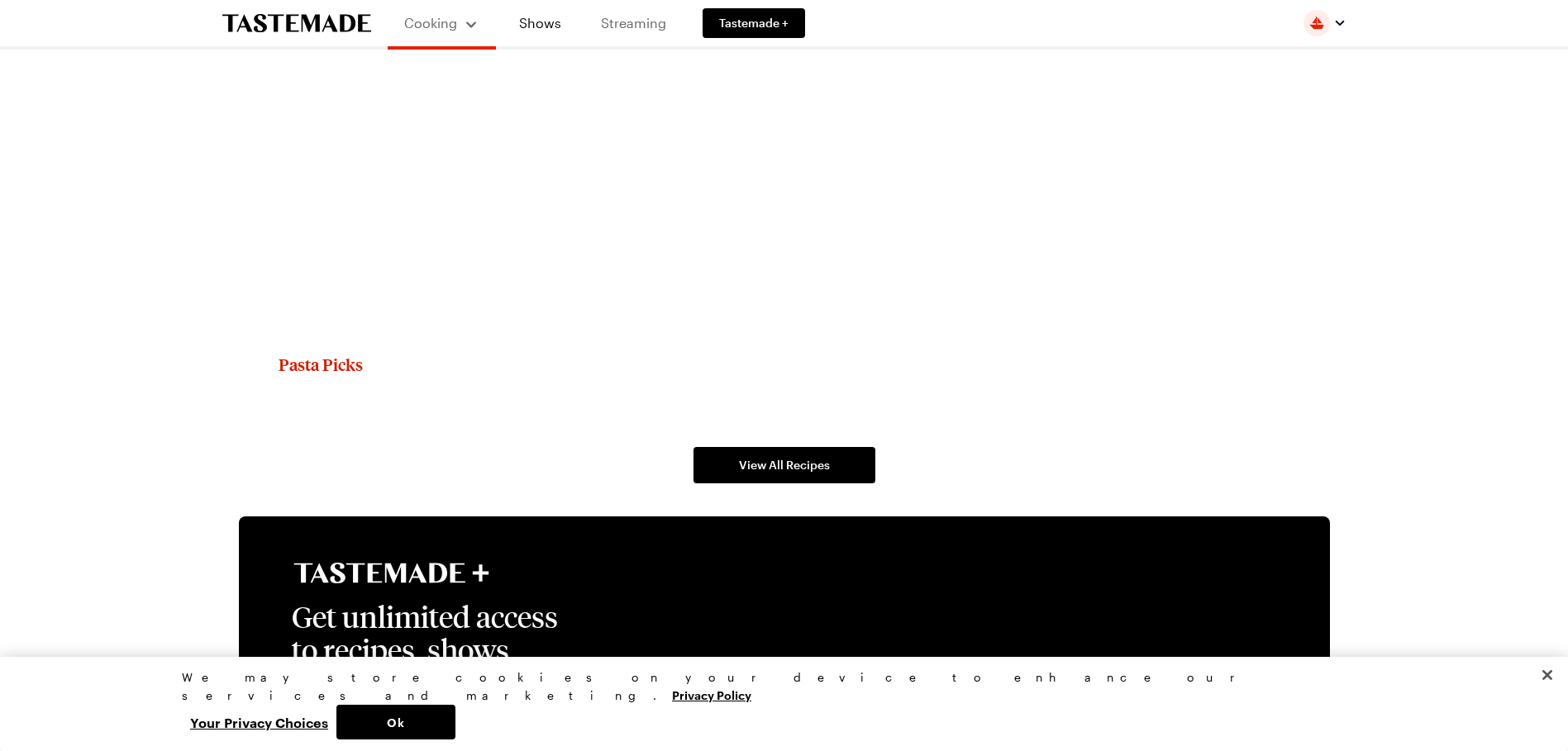
scroll to position [3056, 0]
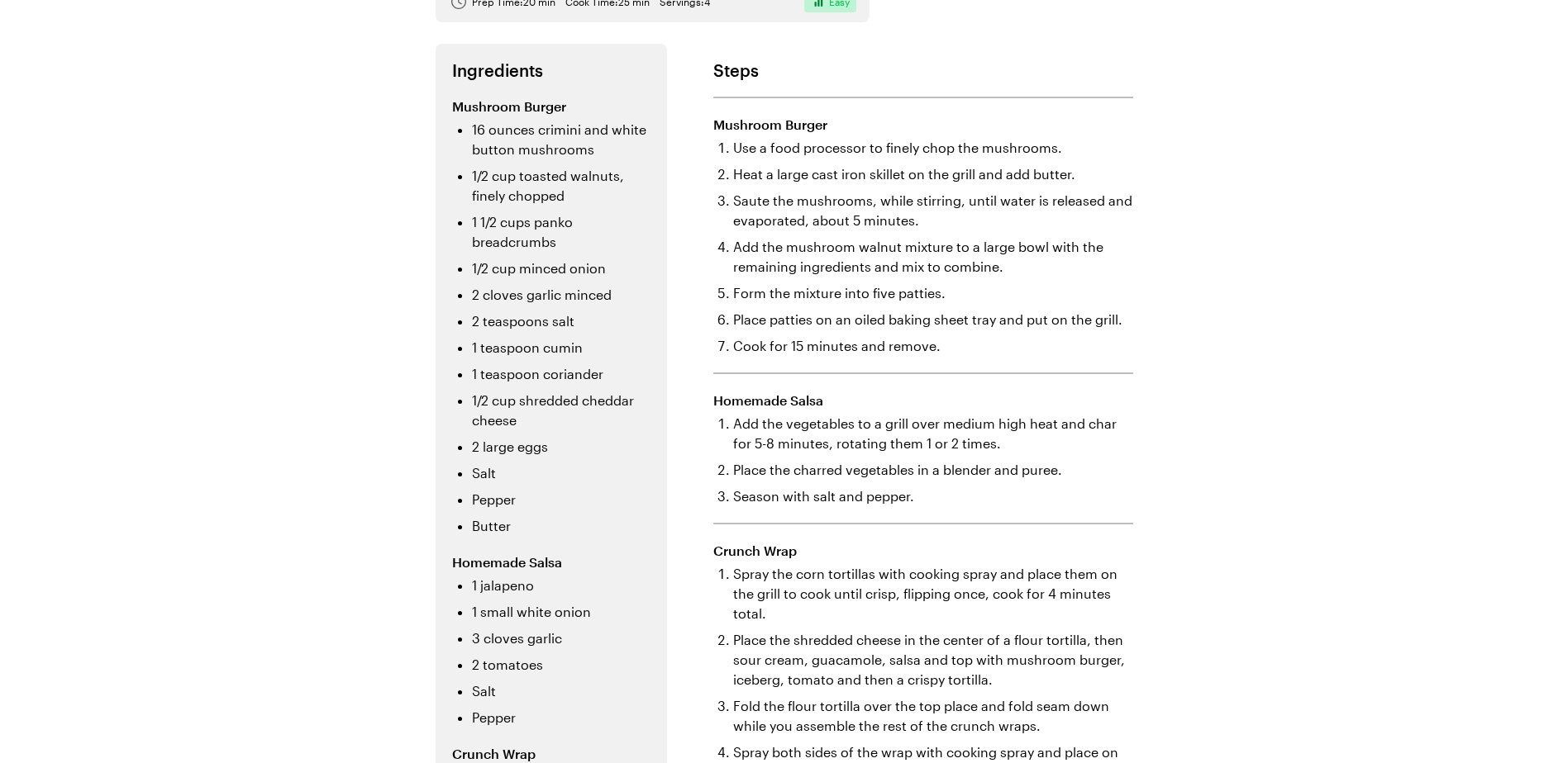
scroll to position [248, 0]
